Goal: Check status

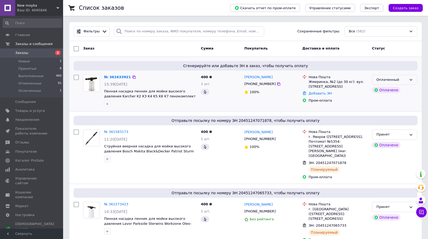
click at [410, 79] on icon at bounding box center [411, 80] width 4 height 4
click at [385, 90] on li "Принят" at bounding box center [394, 91] width 45 height 10
click at [116, 77] on link "№ 361633921" at bounding box center [116, 77] width 24 height 4
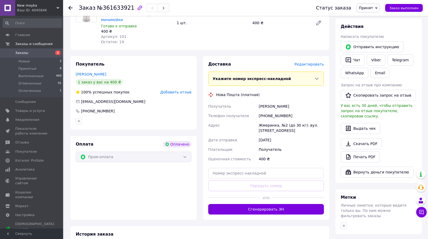
scroll to position [237, 0]
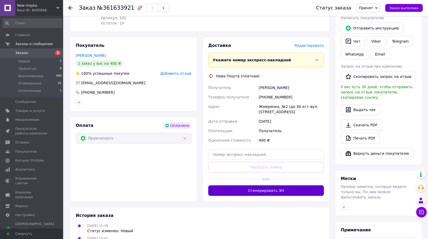
click at [274, 185] on button "Сгенерировать ЭН" at bounding box center [266, 190] width 116 height 11
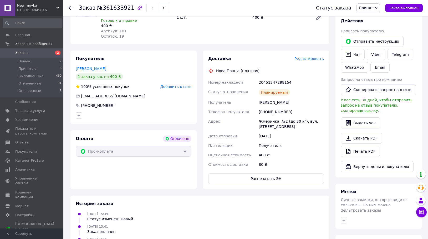
scroll to position [210, 0]
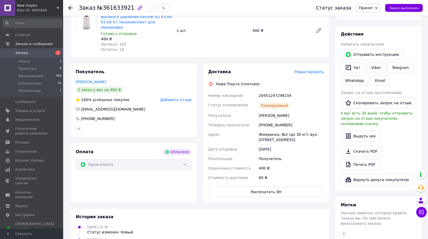
click at [71, 8] on icon at bounding box center [70, 8] width 4 height 4
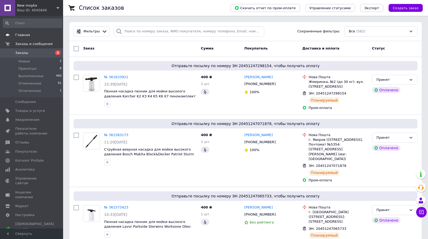
click at [23, 35] on span "Главная" at bounding box center [22, 35] width 15 height 5
